Goal: Task Accomplishment & Management: Manage account settings

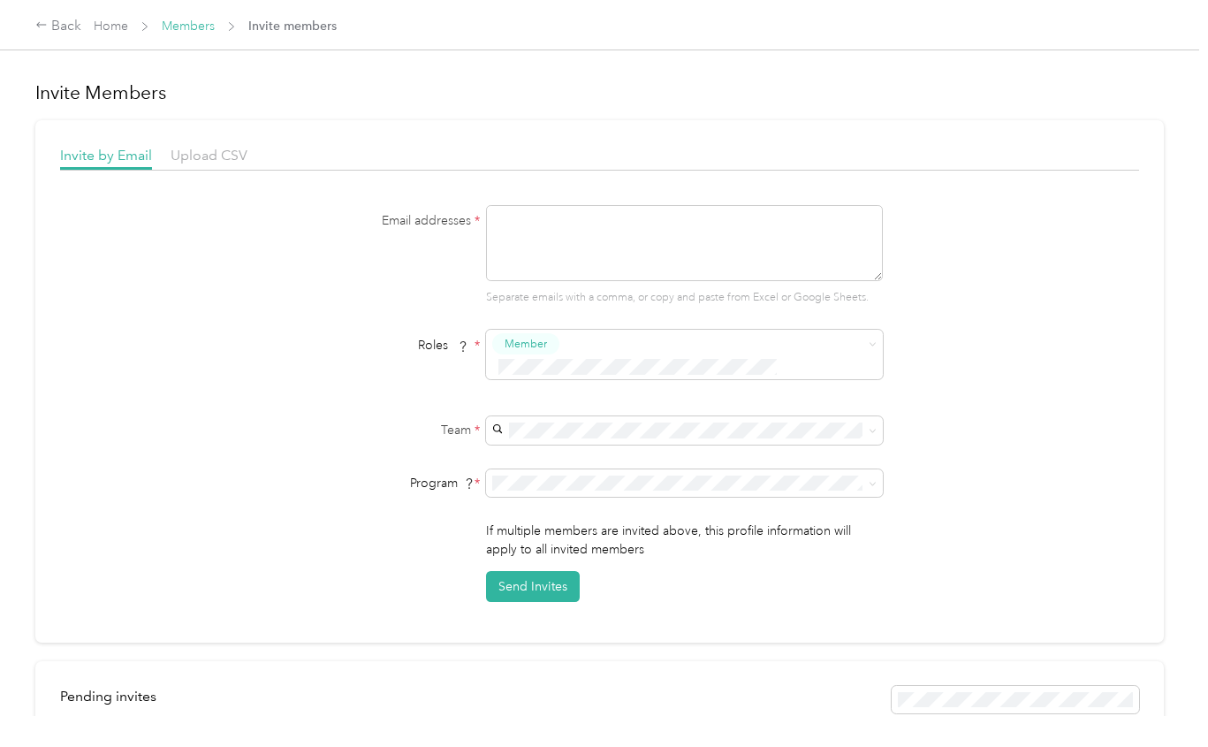
click at [194, 32] on link "Members" at bounding box center [188, 26] width 53 height 15
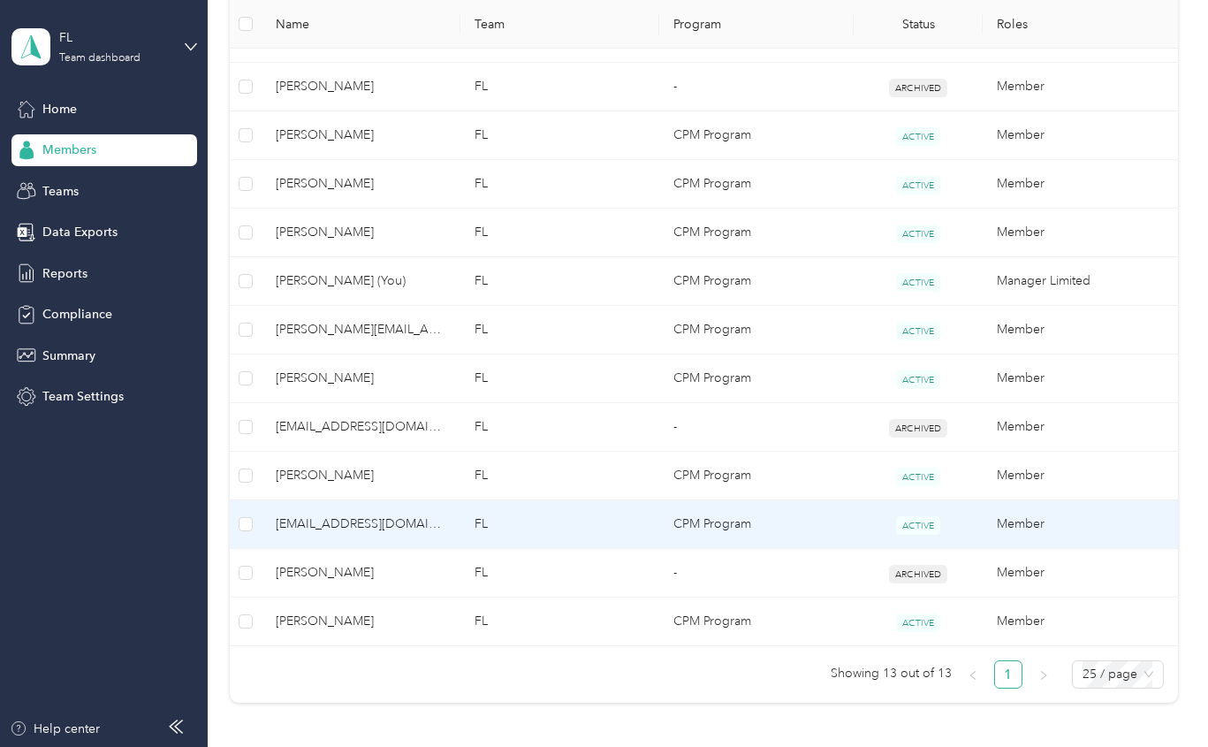
scroll to position [353, 0]
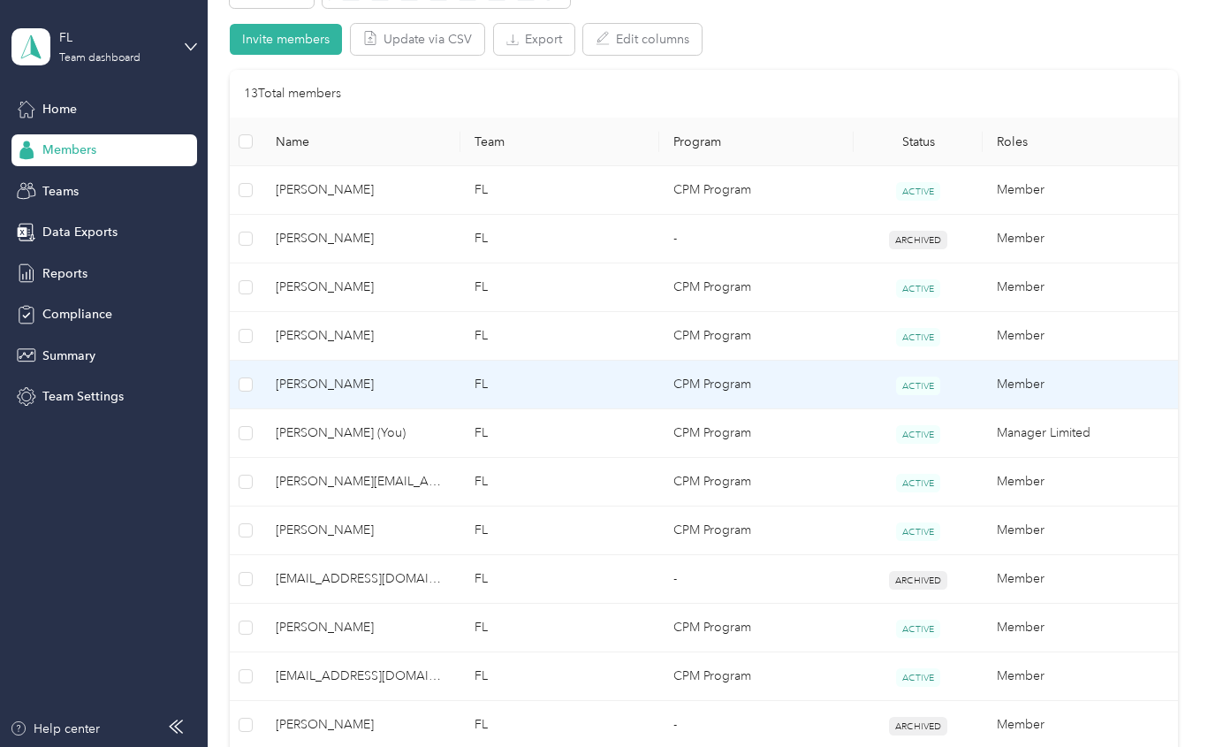
click at [295, 384] on span "[PERSON_NAME]" at bounding box center [361, 384] width 171 height 19
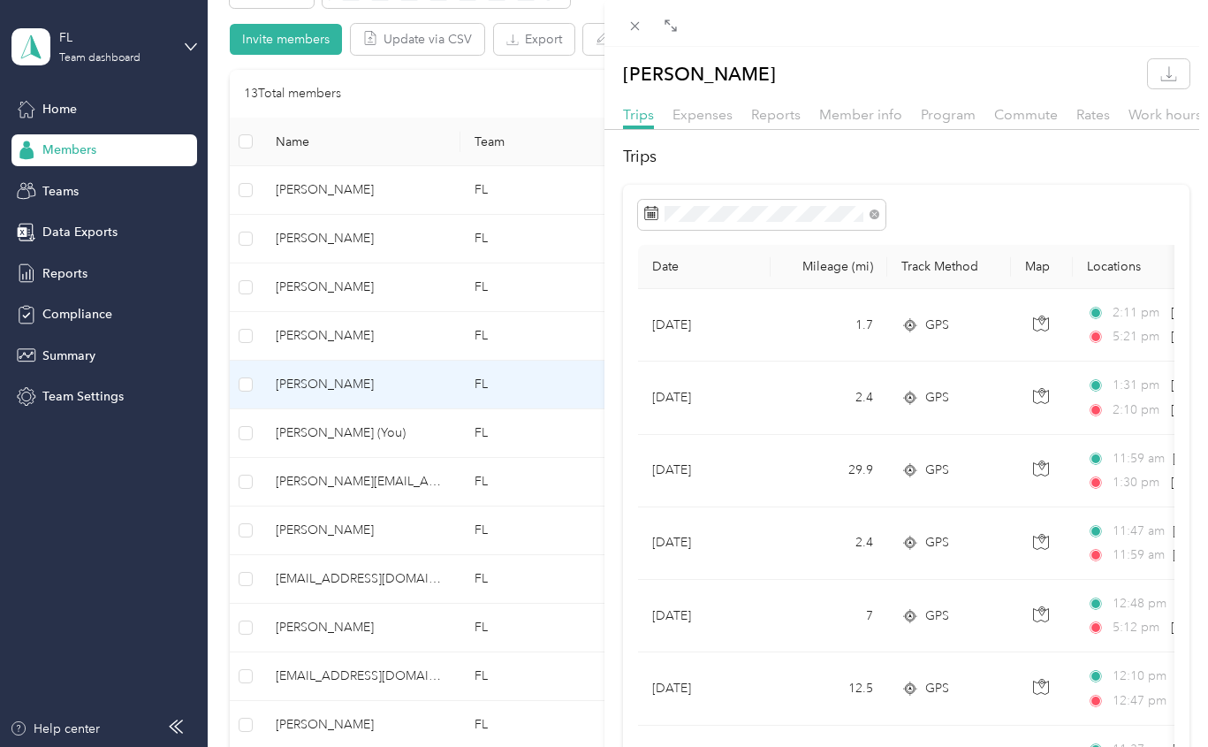
click at [325, 388] on div "[PERSON_NAME] Trips Expenses Reports Member info Program Commute Rates Work hou…" at bounding box center [604, 373] width 1208 height 747
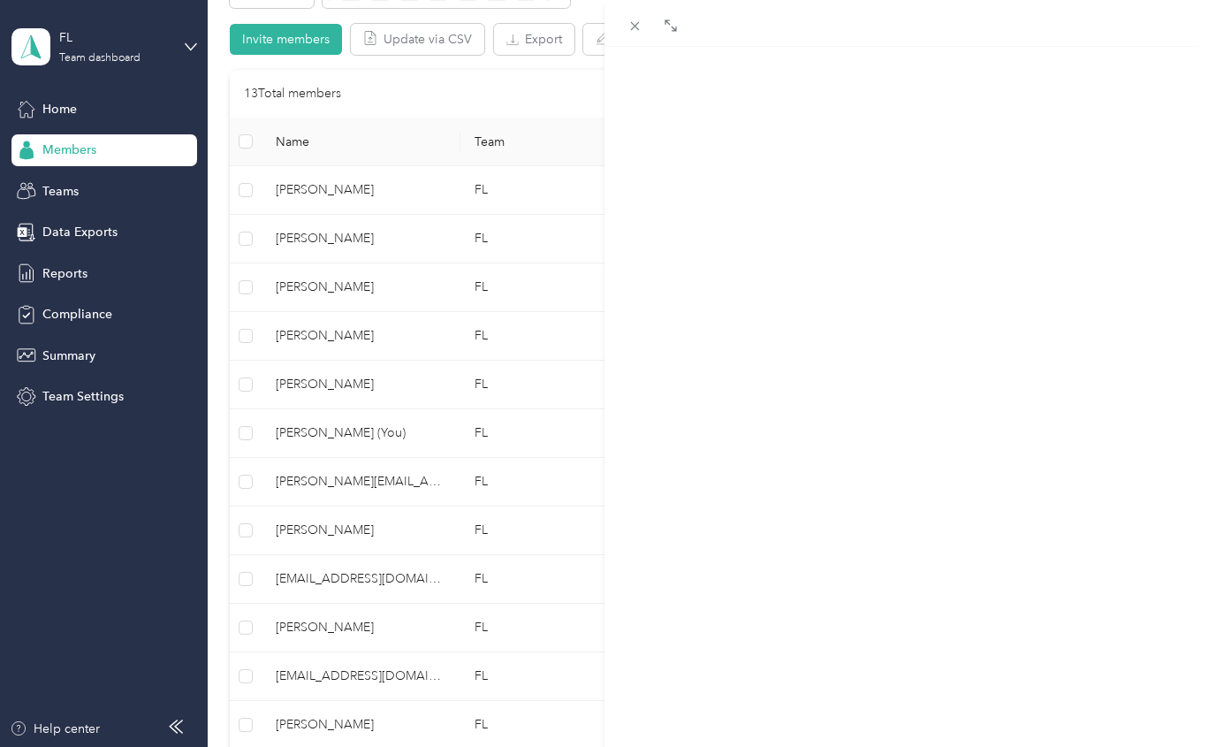
click at [325, 388] on div at bounding box center [604, 373] width 1208 height 747
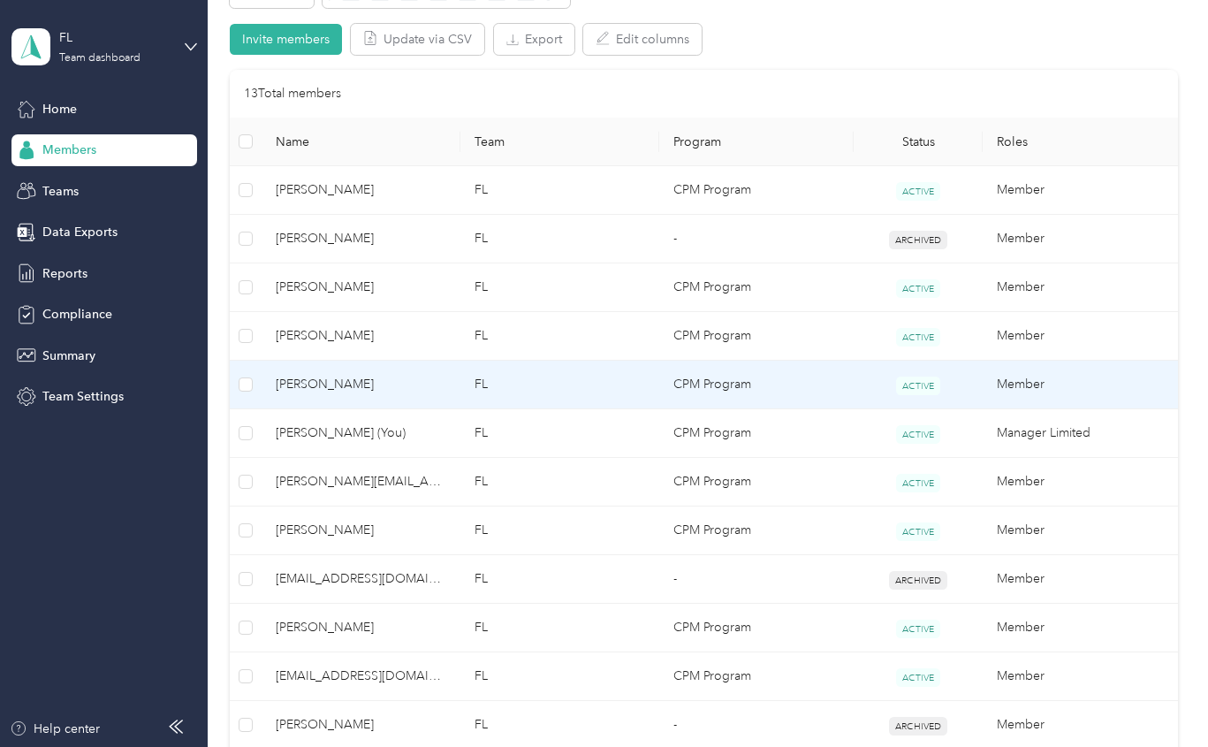
click at [311, 385] on span "[PERSON_NAME]" at bounding box center [361, 384] width 171 height 19
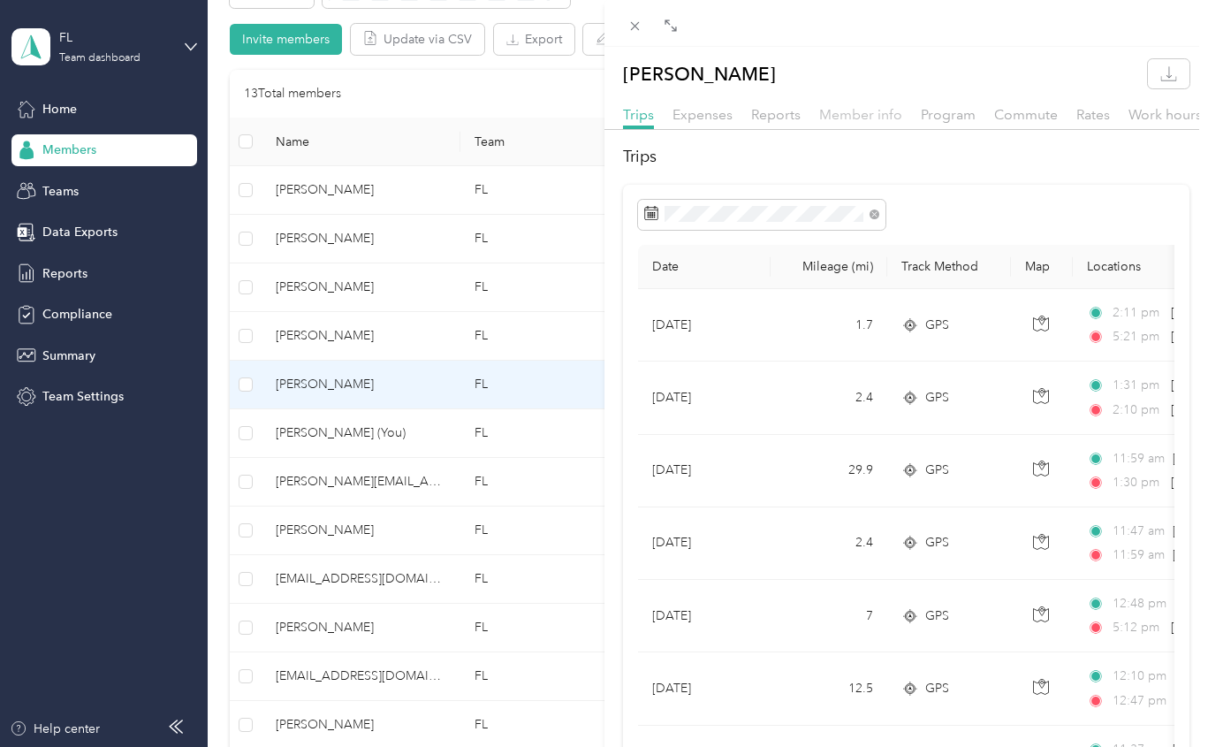
click at [832, 112] on span "Member info" at bounding box center [860, 114] width 83 height 17
